Goal: Check status: Check status

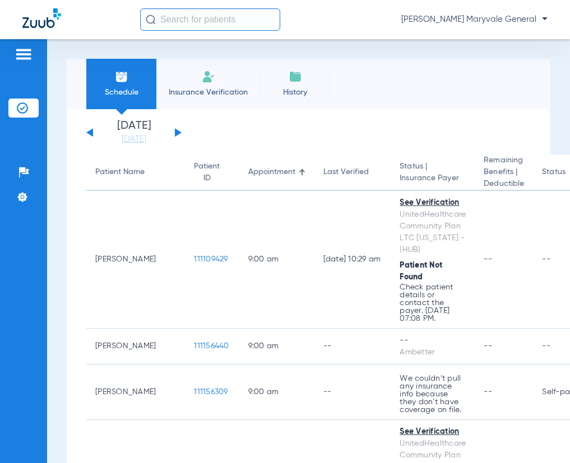
click at [174, 129] on div "[DATE] [DATE] [DATE] [DATE] [DATE] [DATE] [DATE] [DATE] [DATE] [DATE] [DATE] [D…" at bounding box center [133, 132] width 95 height 25
click at [176, 131] on button at bounding box center [178, 132] width 7 height 8
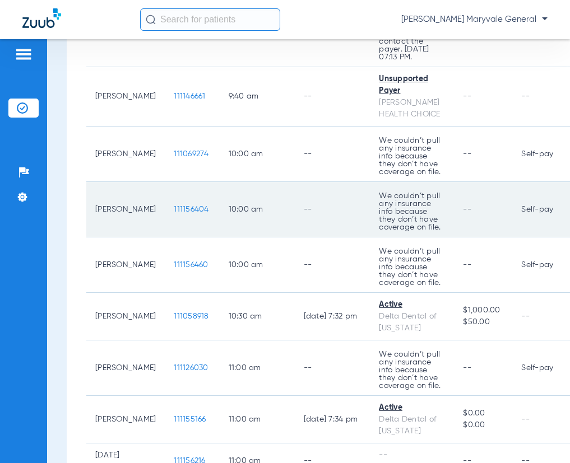
scroll to position [448, 0]
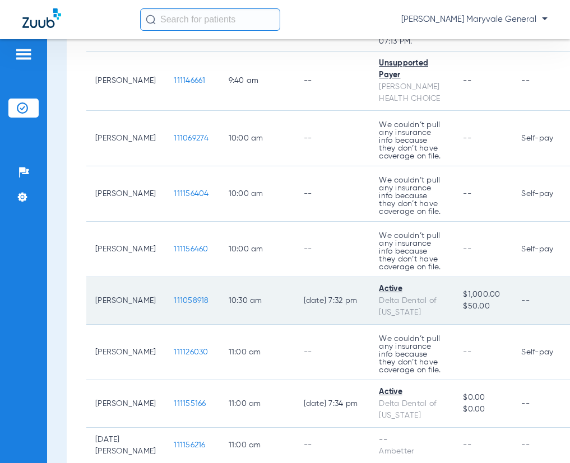
click at [182, 301] on span "111058918" at bounding box center [191, 301] width 35 height 8
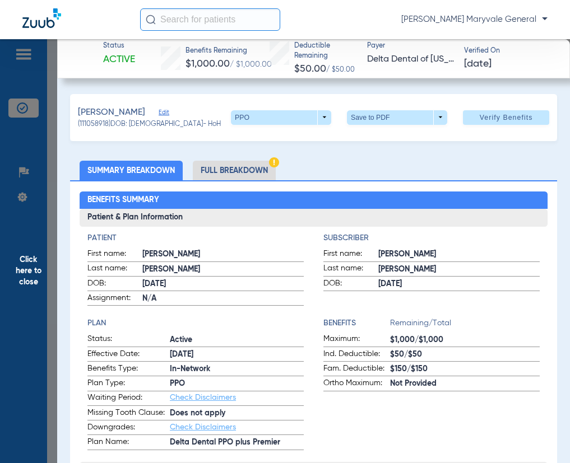
click at [24, 263] on span "Click here to close" at bounding box center [28, 270] width 57 height 463
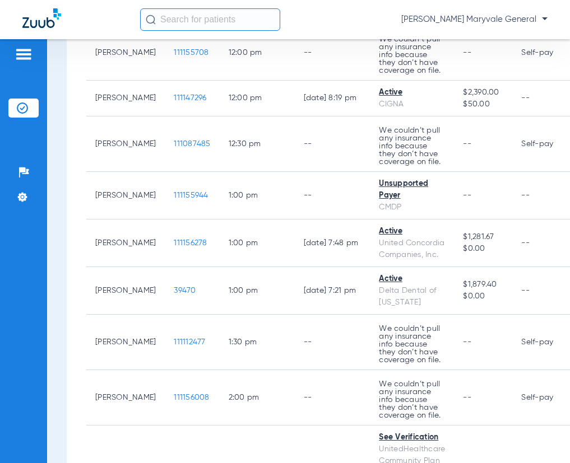
scroll to position [971, 0]
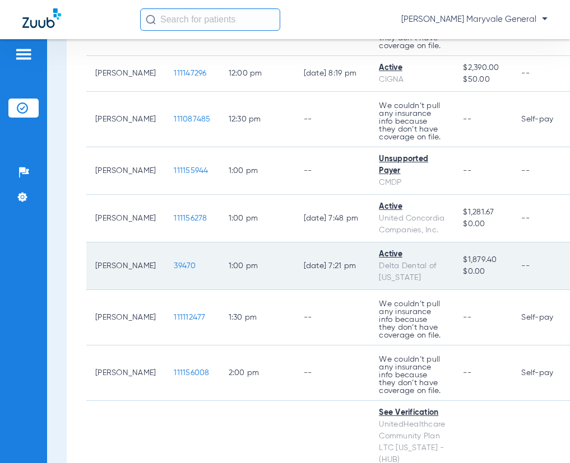
click at [174, 266] on span "39470" at bounding box center [185, 266] width 22 height 8
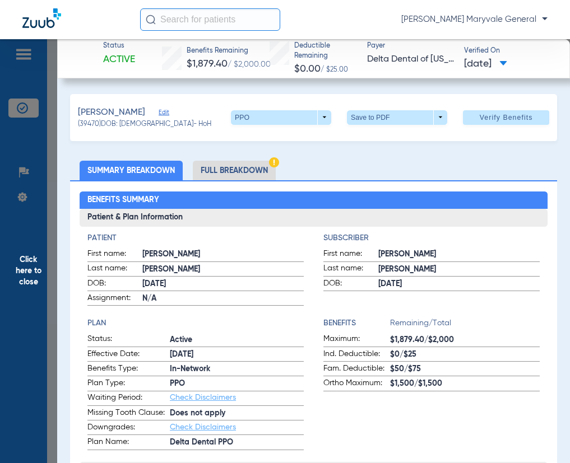
click at [29, 247] on span "Click here to close" at bounding box center [28, 270] width 57 height 463
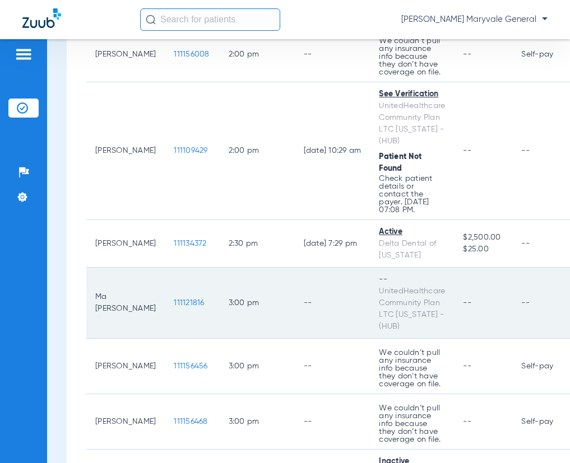
scroll to position [1270, 0]
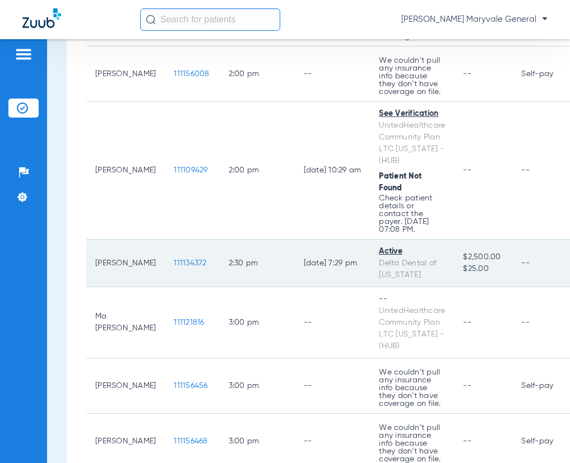
click at [180, 261] on span "111134372" at bounding box center [190, 263] width 32 height 8
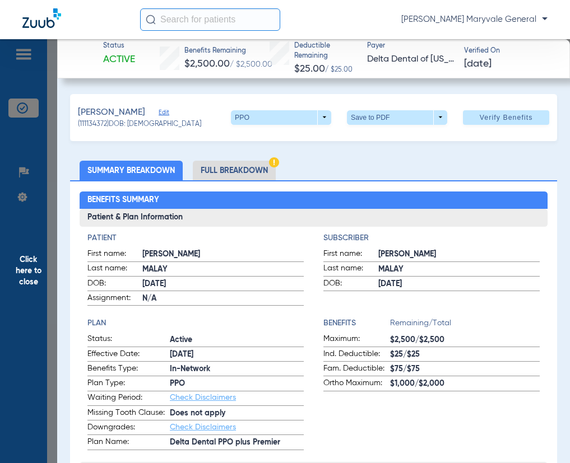
click at [35, 206] on span "Click here to close" at bounding box center [28, 270] width 57 height 463
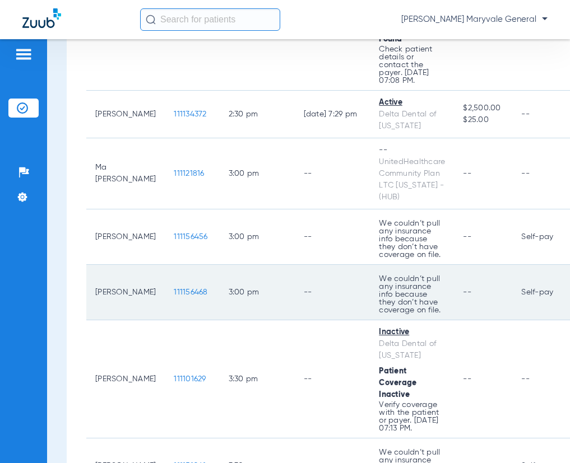
scroll to position [1494, 0]
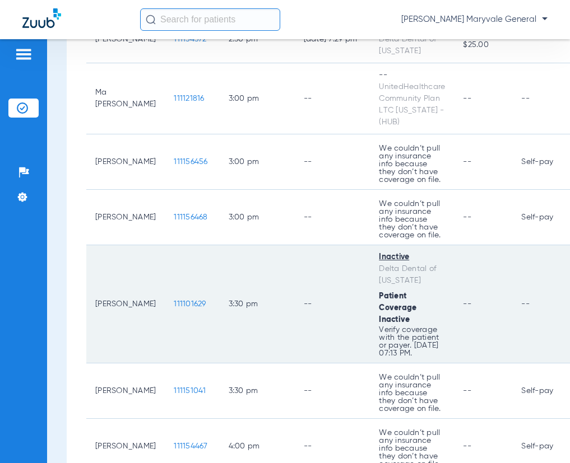
click at [185, 307] on span "111101629" at bounding box center [190, 304] width 32 height 8
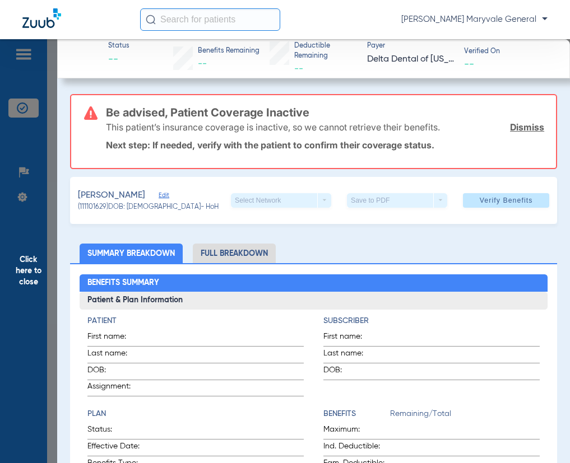
click at [29, 266] on span "Click here to close" at bounding box center [28, 270] width 57 height 463
